Goal: Use online tool/utility: Use online tool/utility

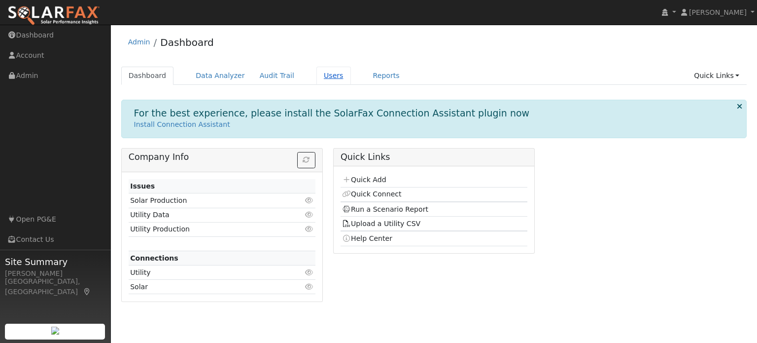
click at [317, 75] on link "Users" at bounding box center [334, 76] width 35 height 18
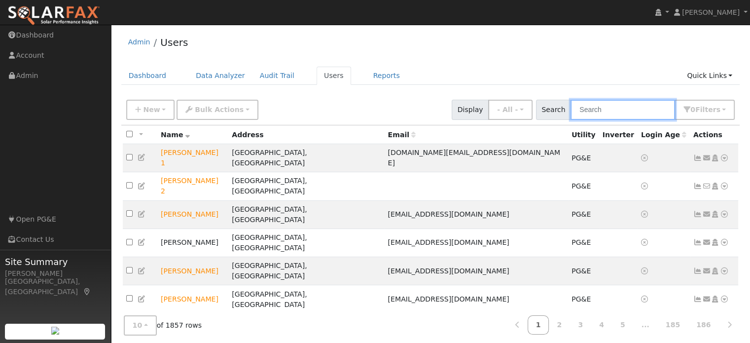
click at [606, 112] on input "text" at bounding box center [623, 110] width 105 height 20
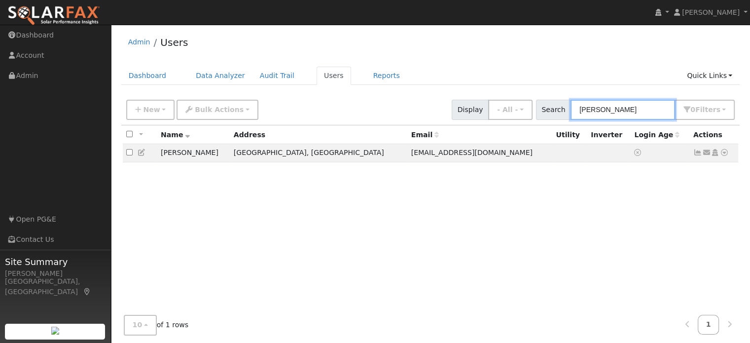
click at [612, 106] on input "arthur" at bounding box center [623, 110] width 105 height 20
type input "a"
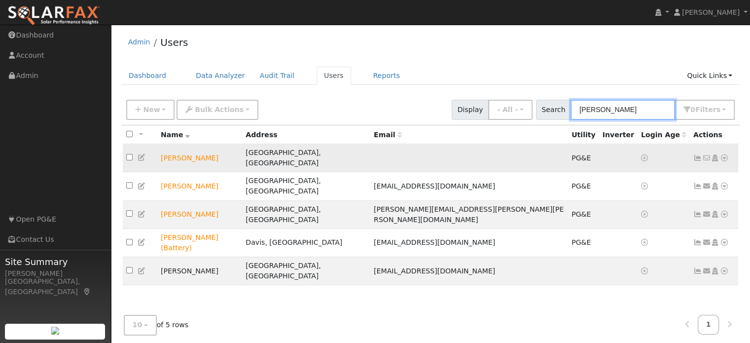
type input "clark"
click at [724, 154] on icon at bounding box center [724, 157] width 9 height 7
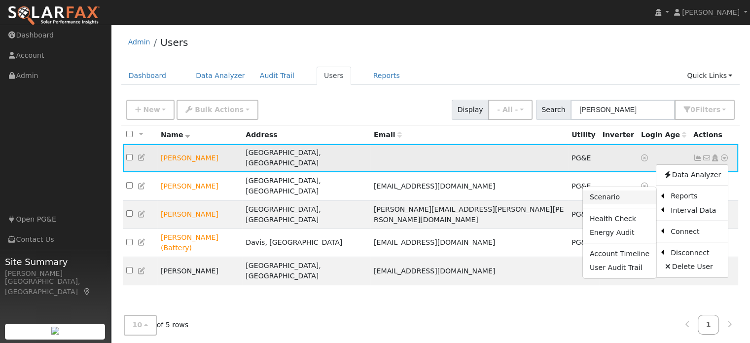
click at [633, 190] on link "Scenario" at bounding box center [619, 197] width 73 height 14
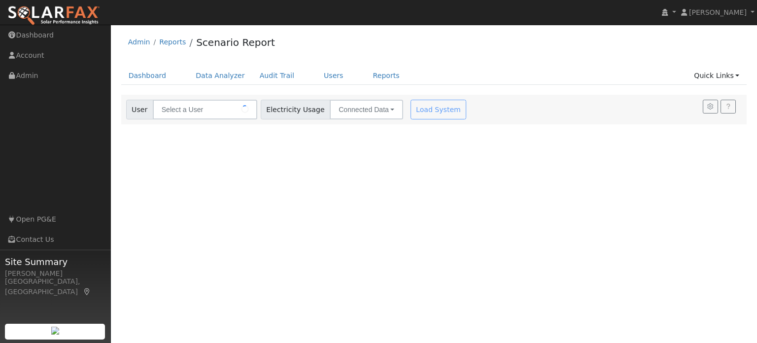
type input "[PERSON_NAME]"
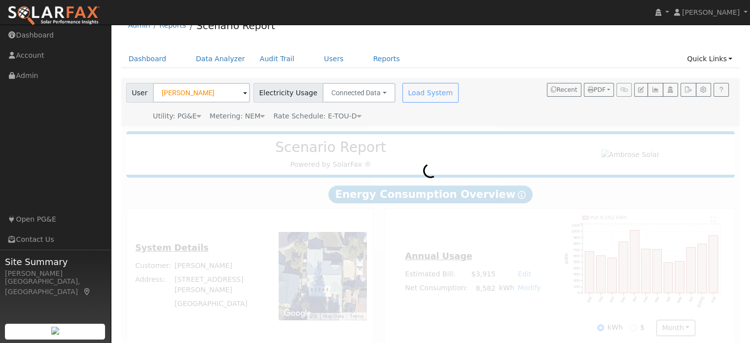
scroll to position [26, 0]
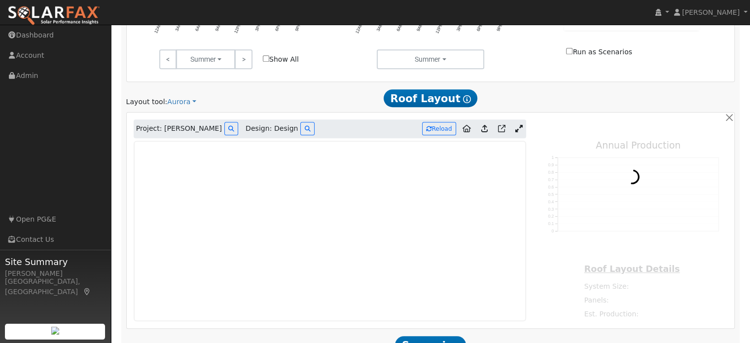
type input "11156"
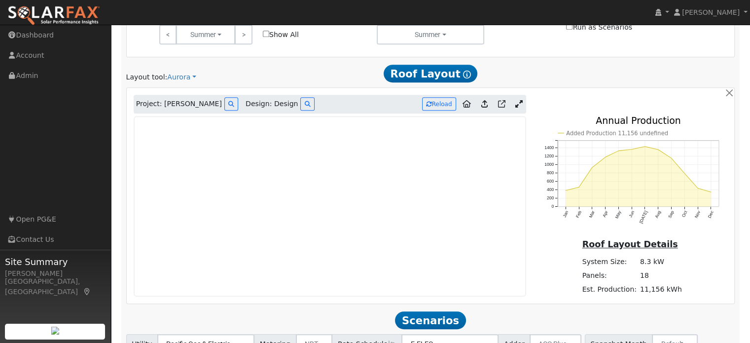
scroll to position [477, 0]
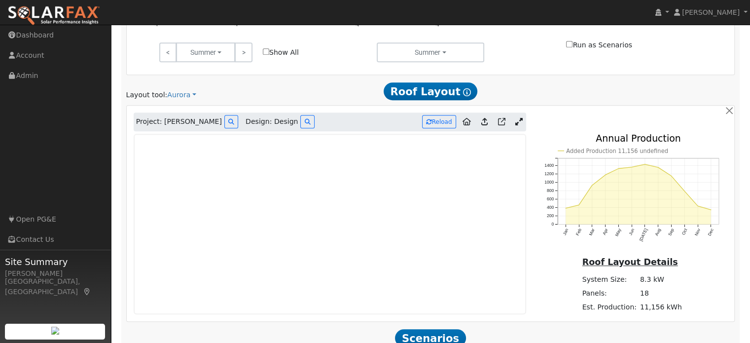
click at [519, 123] on icon at bounding box center [518, 121] width 7 height 7
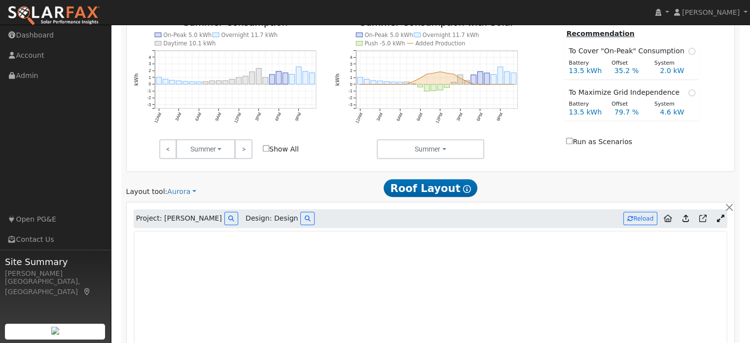
scroll to position [379, 0]
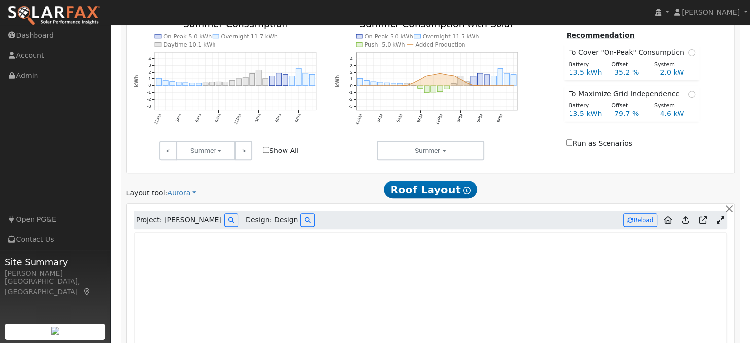
click at [665, 218] on icon at bounding box center [668, 219] width 8 height 7
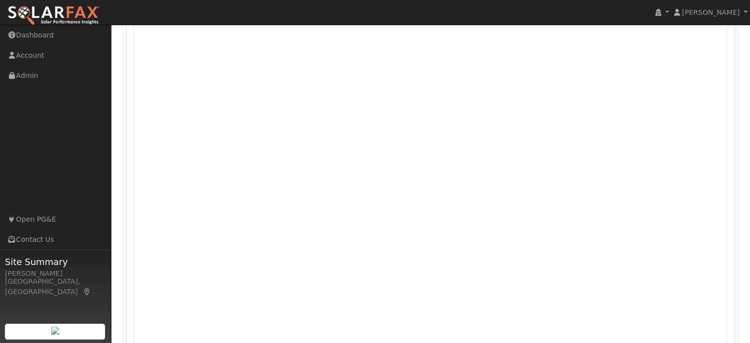
scroll to position [790, 0]
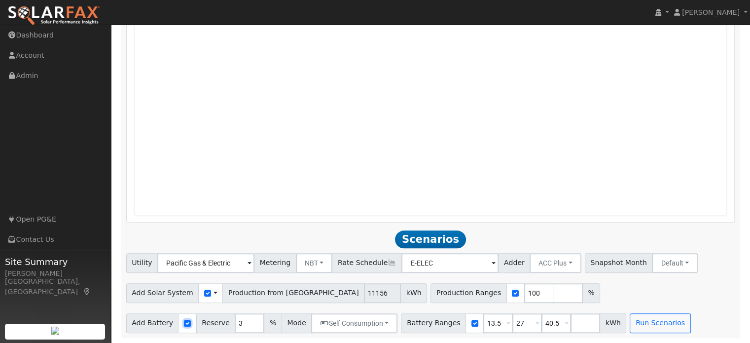
click at [184, 323] on input "checkbox" at bounding box center [187, 323] width 7 height 7
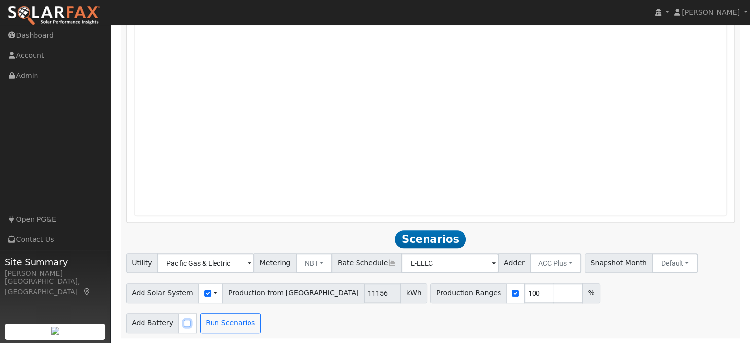
click at [184, 322] on input "checkbox" at bounding box center [187, 323] width 7 height 7
checkbox input "true"
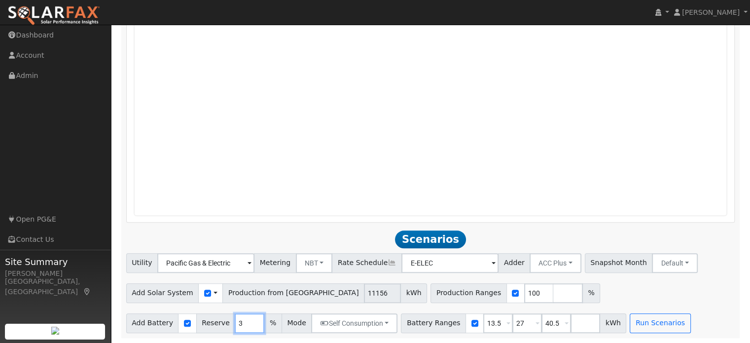
drag, startPoint x: 235, startPoint y: 322, endPoint x: 223, endPoint y: 325, distance: 12.2
click at [223, 325] on div "Add Battery Reserve 3 % Mode Self Consumption Self Consumption Peak Savings ACC…" at bounding box center [262, 323] width 272 height 20
type input "10"
click at [626, 291] on div "Add Solar System Use CSV Data Production from Aurora 11156 kWh Production Range…" at bounding box center [430, 291] width 612 height 23
click at [204, 290] on input "checkbox" at bounding box center [207, 292] width 7 height 7
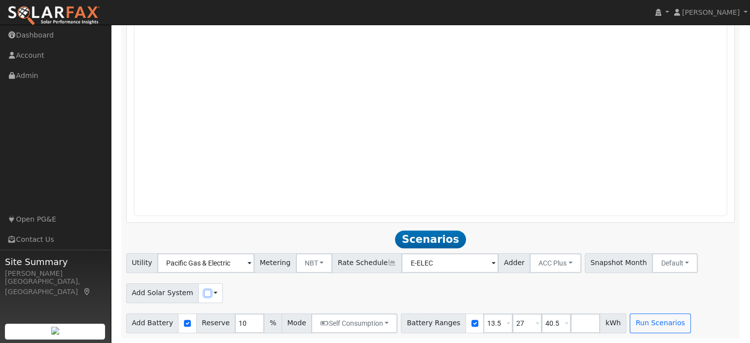
click at [204, 290] on input "checkbox" at bounding box center [207, 292] width 7 height 7
checkbox input "true"
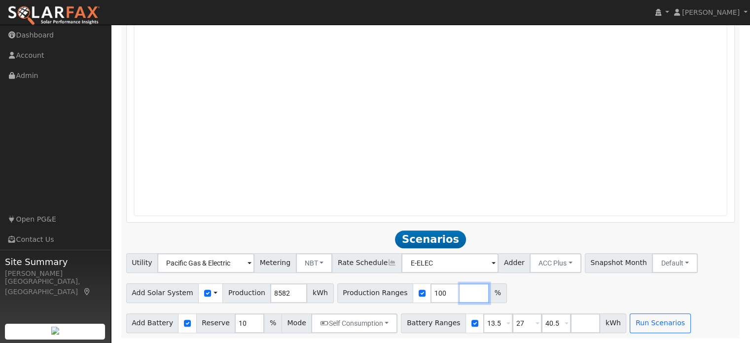
click at [460, 296] on input "number" at bounding box center [475, 293] width 30 height 20
type input "130"
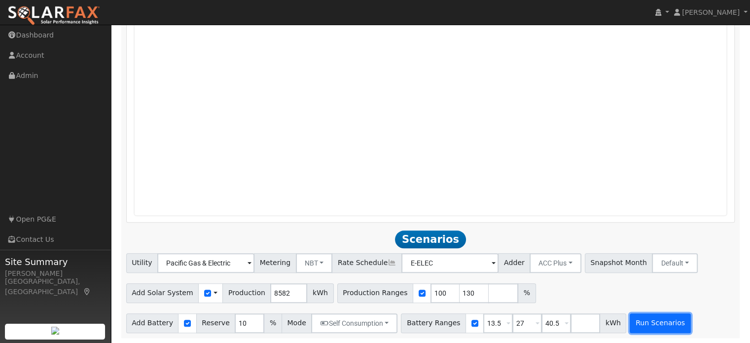
click at [643, 326] on button "Run Scenarios" at bounding box center [660, 323] width 61 height 20
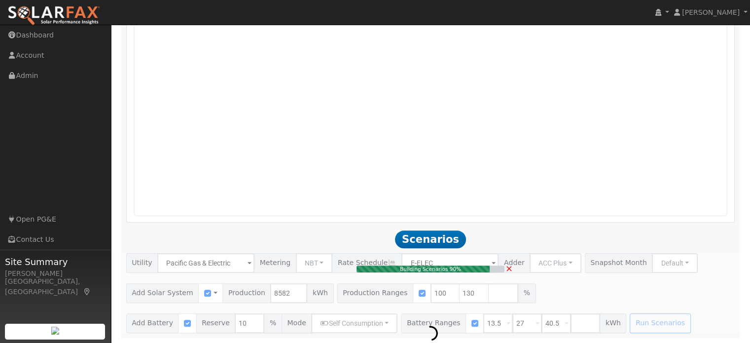
type input "7.4"
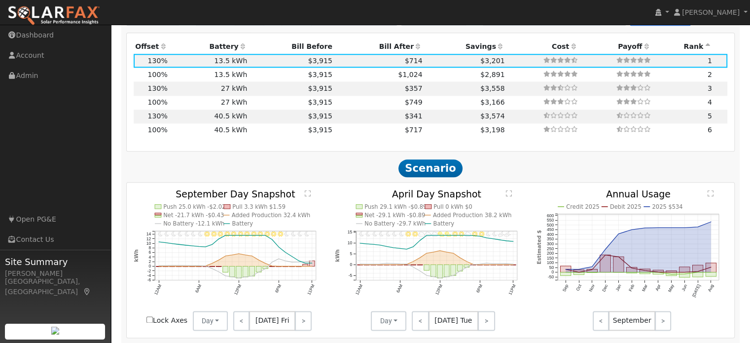
scroll to position [990, 0]
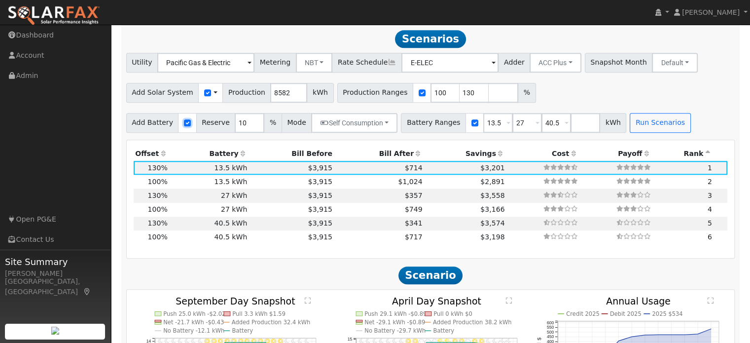
click at [184, 123] on input "checkbox" at bounding box center [187, 122] width 7 height 7
checkbox input "false"
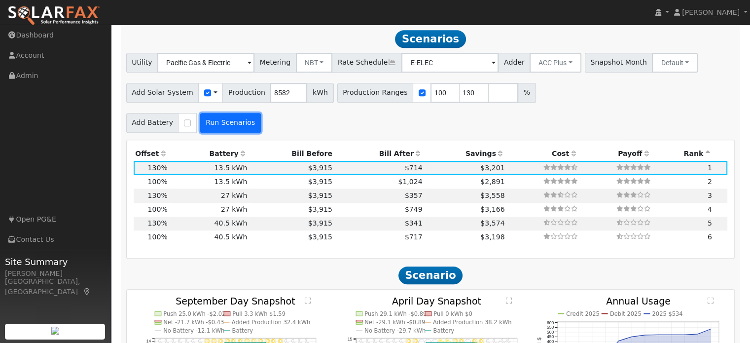
click at [231, 126] on button "Run Scenarios" at bounding box center [230, 123] width 61 height 20
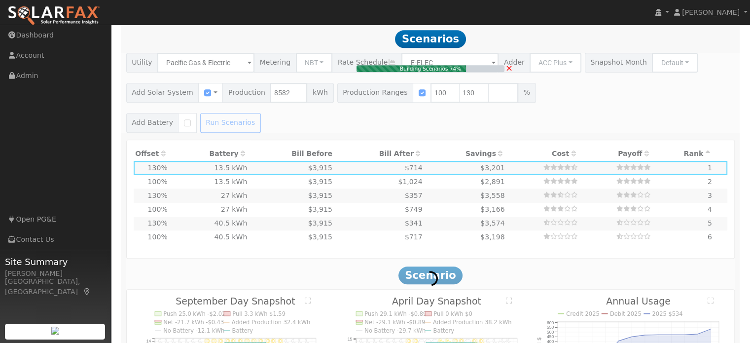
type input "5.7"
type input "$20,025"
type input "$6,008"
